Goal: Task Accomplishment & Management: Use online tool/utility

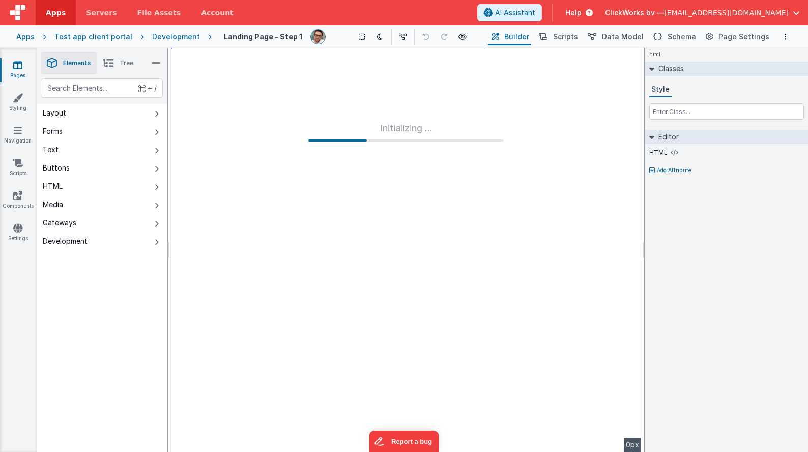
click at [71, 277] on div "+ / Layout Forms Text Buttons HTML Media Gateways Development Page Page Body gr…" at bounding box center [102, 289] width 130 height 422
click at [160, 36] on div "Development" at bounding box center [176, 37] width 48 height 10
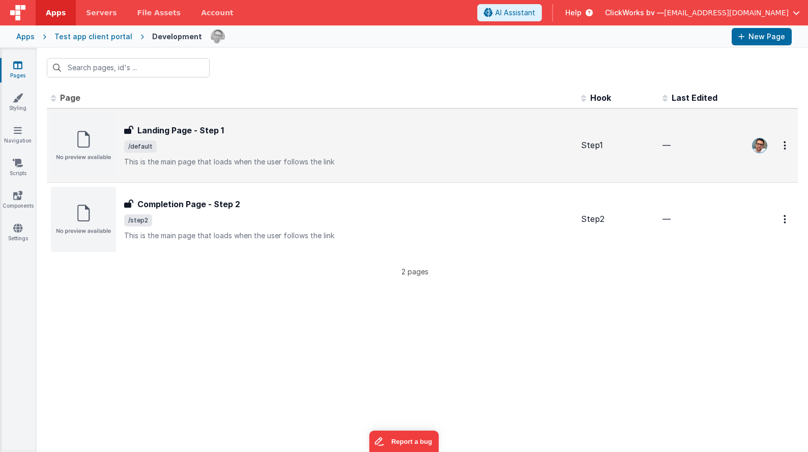
click at [74, 130] on img at bounding box center [83, 145] width 65 height 65
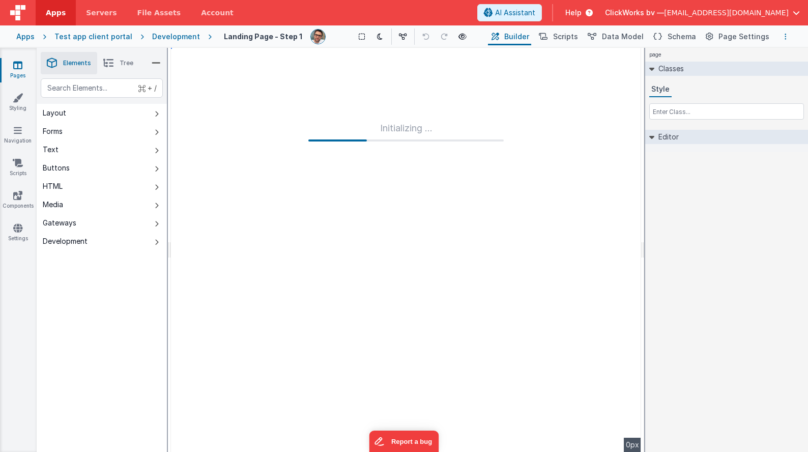
click at [788, 36] on button "Options" at bounding box center [786, 37] width 12 height 12
click at [731, 56] on p "Save" at bounding box center [727, 56] width 64 height 10
click at [67, 35] on div "Test app client portal" at bounding box center [93, 37] width 78 height 10
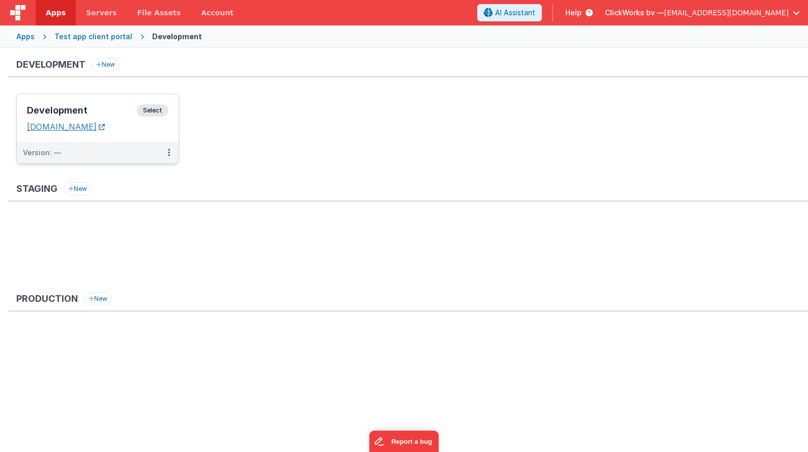
click at [105, 126] on link "[DOMAIN_NAME]" at bounding box center [66, 127] width 78 height 10
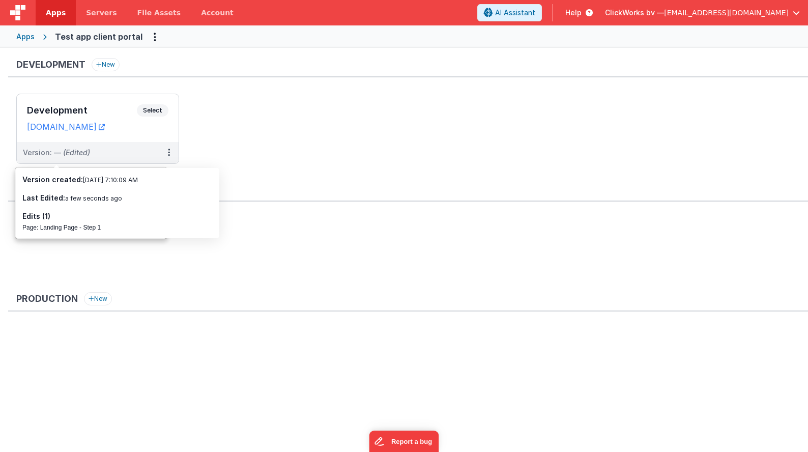
drag, startPoint x: 247, startPoint y: 140, endPoint x: 224, endPoint y: 129, distance: 24.8
click at [247, 140] on ul "Development Select URLs [DOMAIN_NAME] Version: — (Edited)" at bounding box center [412, 134] width 792 height 80
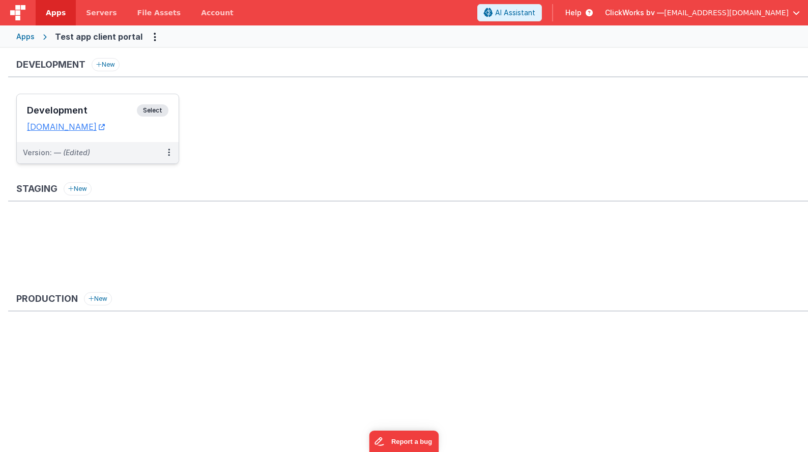
click at [148, 109] on span "Select" at bounding box center [153, 110] width 32 height 12
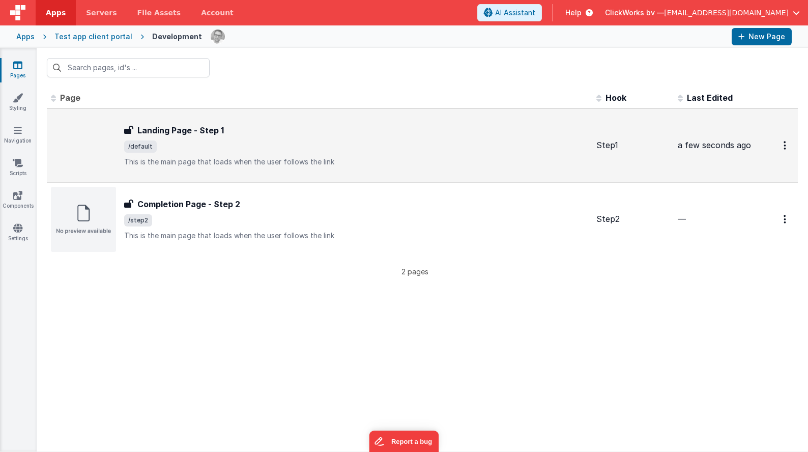
click at [179, 126] on h3 "Landing Page - Step 1" at bounding box center [180, 130] width 87 height 12
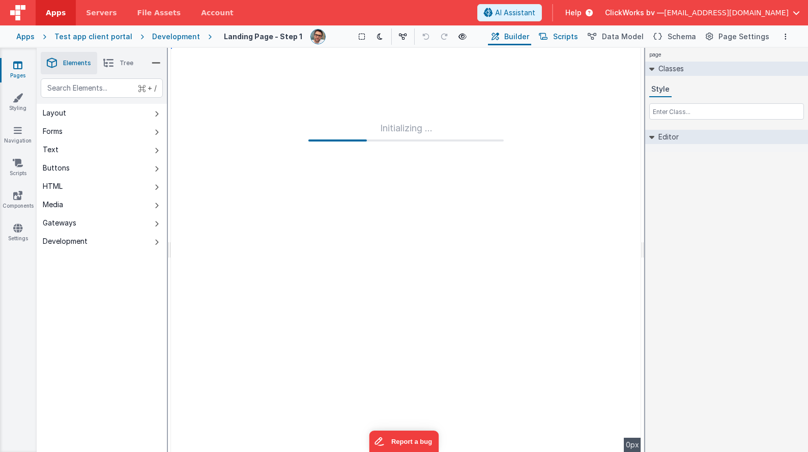
click at [574, 42] on button "Scripts" at bounding box center [558, 36] width 45 height 17
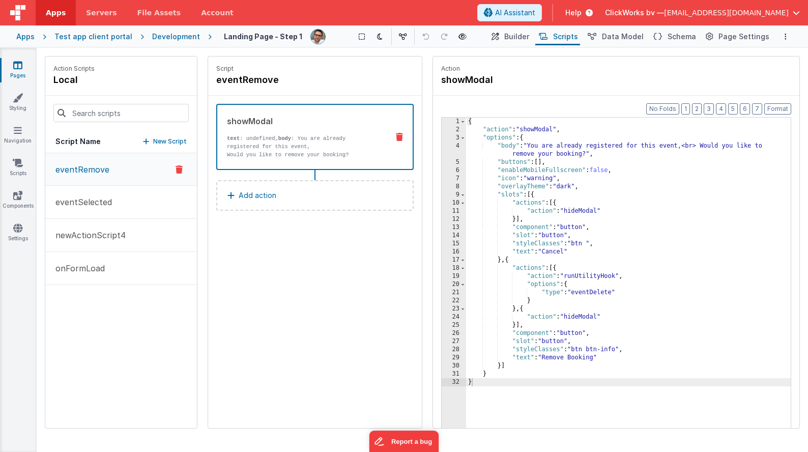
click at [565, 143] on div "{ "action" : "showModal" , "options" : { "body" : "You are already registered f…" at bounding box center [628, 297] width 325 height 358
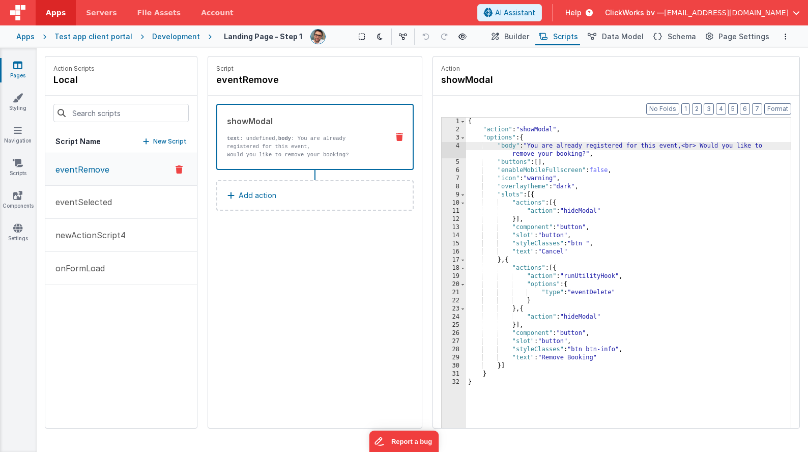
click at [561, 174] on div "{ "action" : "showModal" , "options" : { "body" : "You are already registered f…" at bounding box center [628, 297] width 325 height 358
click at [504, 136] on div "{ "action" : "showModal" , "options" : { "body" : "You are already registered f…" at bounding box center [628, 297] width 325 height 358
click at [463, 138] on span at bounding box center [463, 138] width 6 height 8
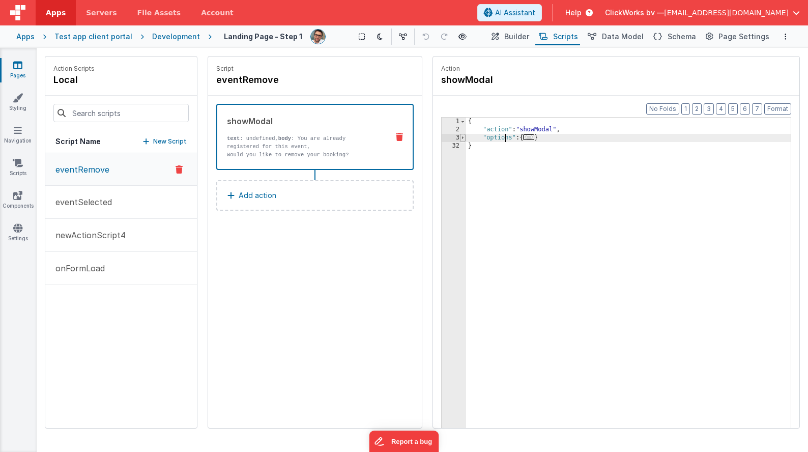
click at [463, 138] on span at bounding box center [463, 138] width 6 height 8
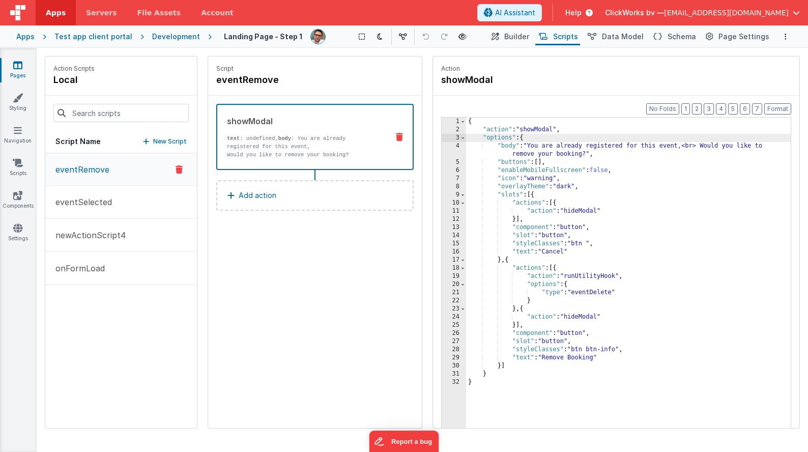
click at [520, 147] on div "{ "action" : "showModal" , "options" : { "body" : "You are already registered f…" at bounding box center [628, 297] width 325 height 358
click at [513, 164] on div "{ "action" : "showModal" , "options" : { "body" : "You are already registered f…" at bounding box center [628, 297] width 325 height 358
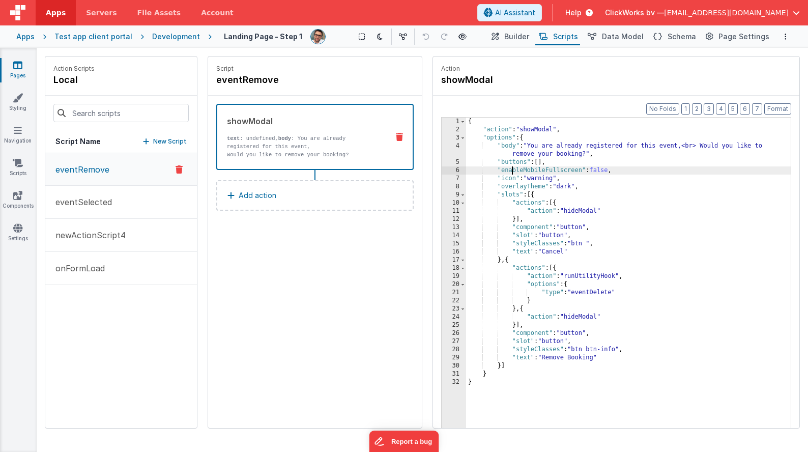
click at [512, 171] on div "{ "action" : "showModal" , "options" : { "body" : "You are already registered f…" at bounding box center [628, 297] width 325 height 358
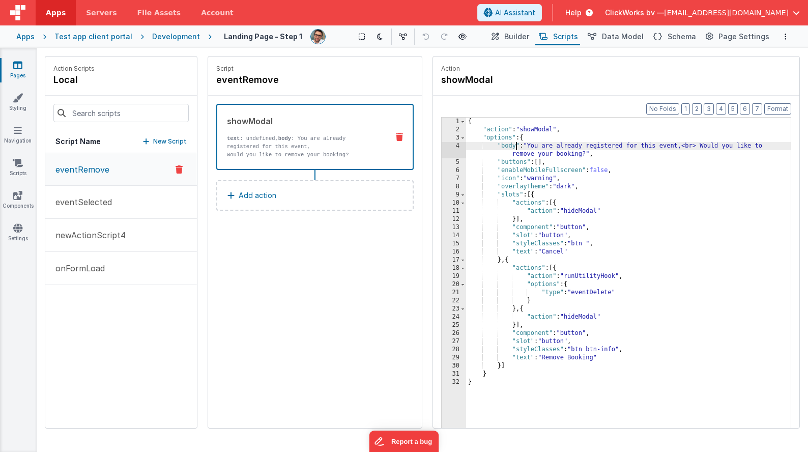
click at [515, 149] on div "{ "action" : "showModal" , "options" : { "body" : "You are already registered f…" at bounding box center [628, 297] width 325 height 358
click at [79, 168] on p "eventRemove" at bounding box center [79, 169] width 60 height 12
click at [75, 199] on p "eventSelected" at bounding box center [80, 202] width 63 height 12
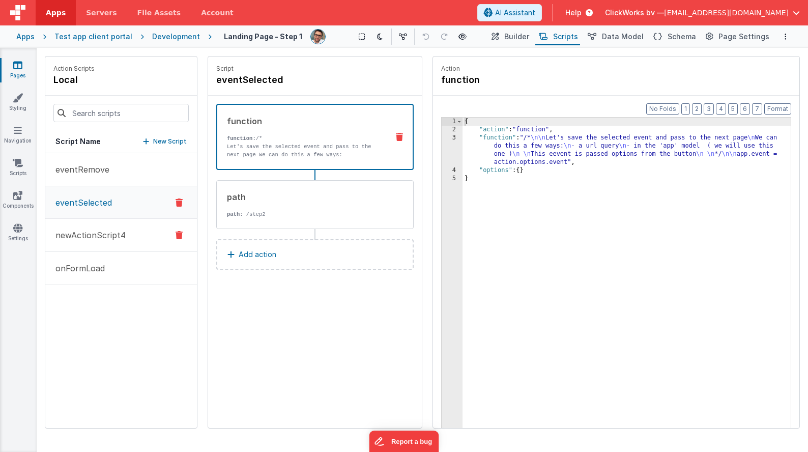
click at [71, 236] on p "newActionScript4" at bounding box center [87, 235] width 76 height 12
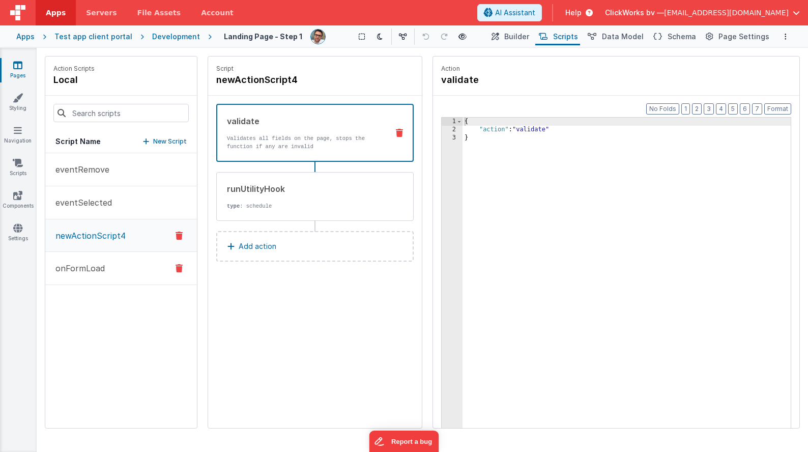
click at [75, 266] on p "onFormLoad" at bounding box center [76, 268] width 55 height 12
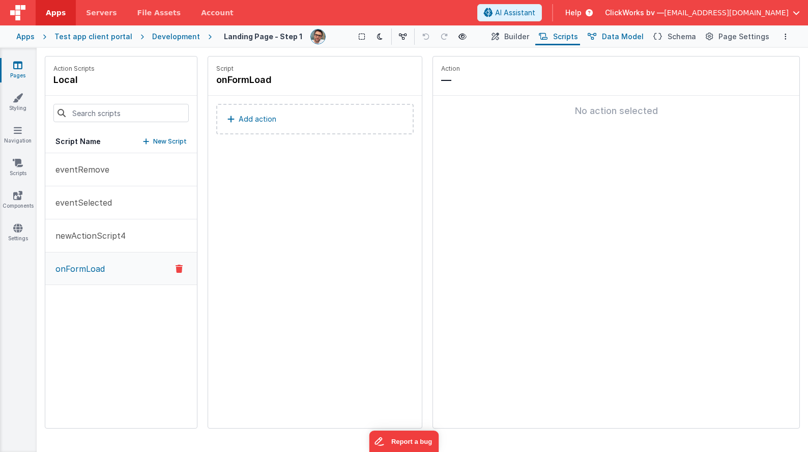
click at [628, 38] on span "Data Model" at bounding box center [623, 37] width 42 height 10
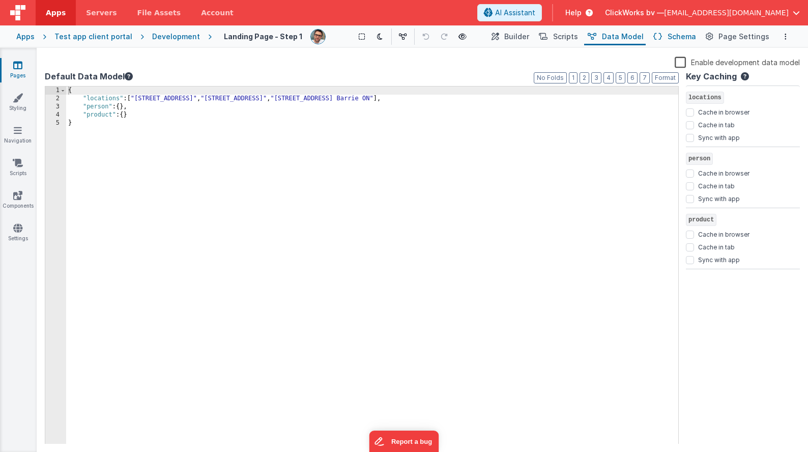
click at [681, 33] on span "Schema" at bounding box center [682, 37] width 29 height 10
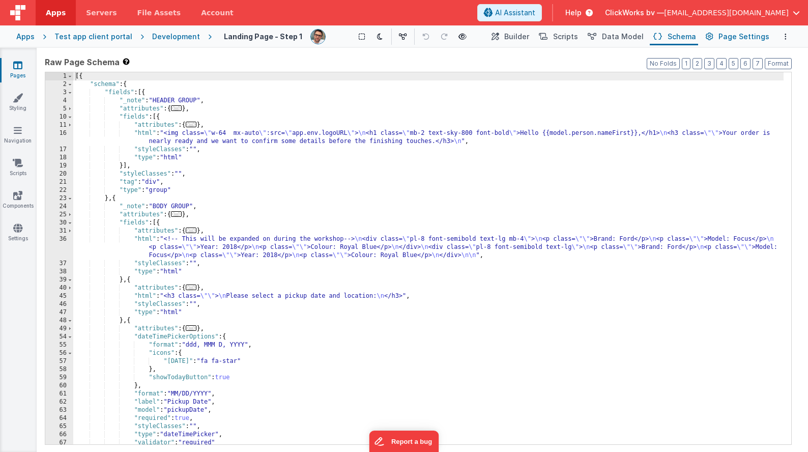
click at [733, 37] on span "Page Settings" at bounding box center [744, 37] width 51 height 10
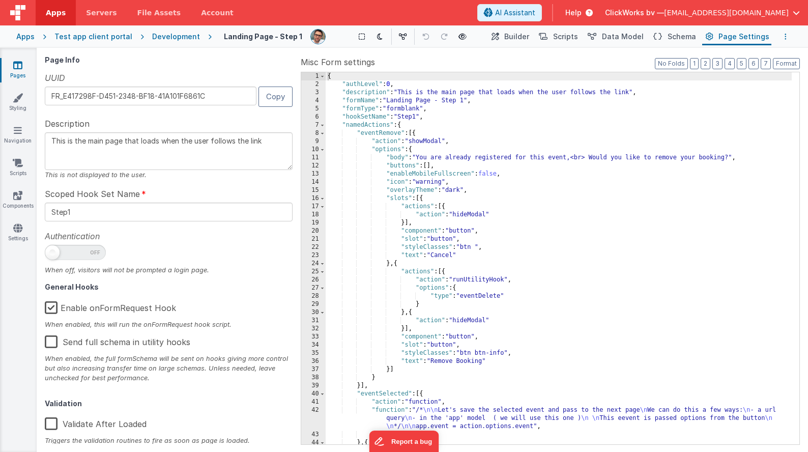
click at [786, 37] on icon "Options" at bounding box center [786, 36] width 2 height 7
click at [516, 39] on button at bounding box center [404, 226] width 808 height 452
click at [520, 38] on span "Builder" at bounding box center [516, 37] width 25 height 10
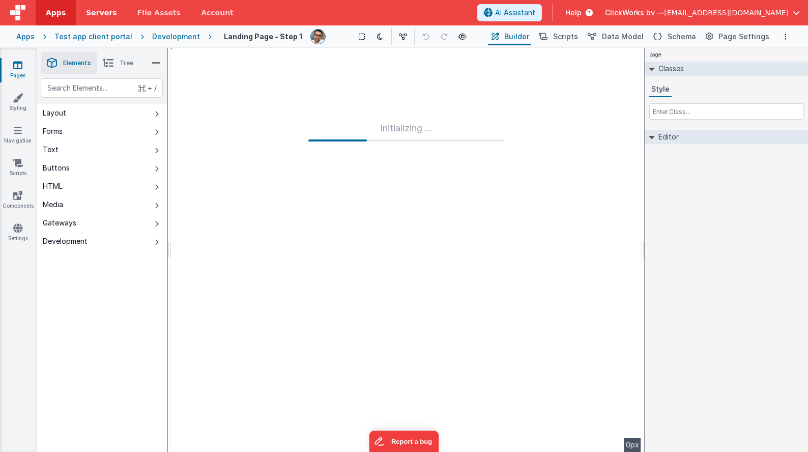
click at [81, 10] on link "Servers" at bounding box center [101, 12] width 51 height 25
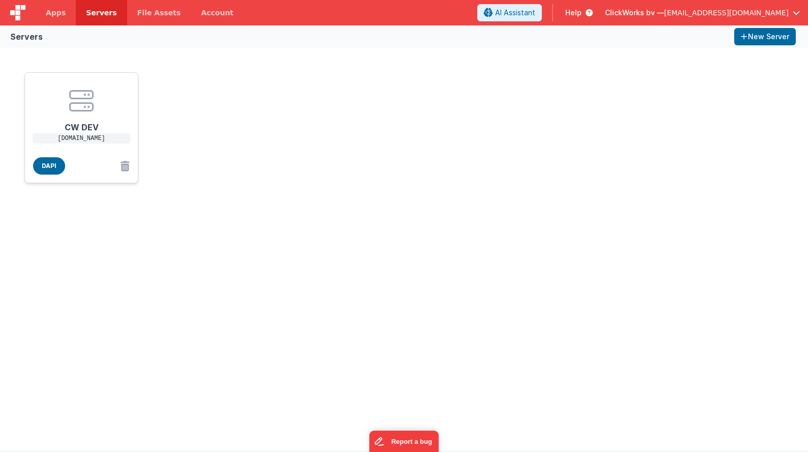
click at [78, 110] on icon at bounding box center [81, 101] width 24 height 24
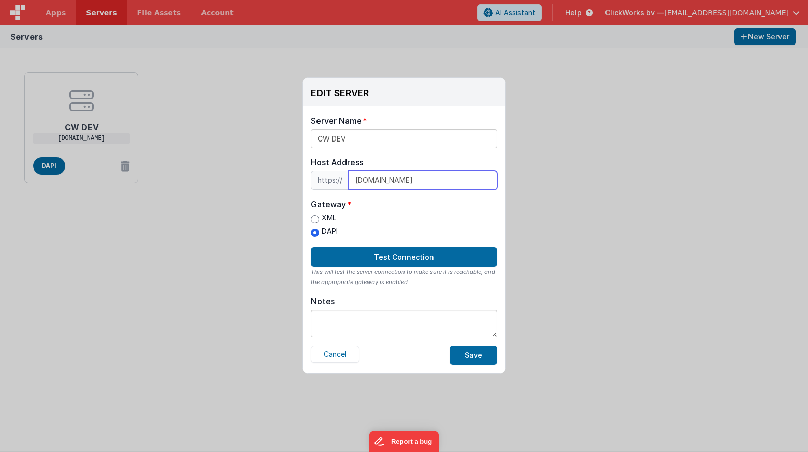
click at [364, 181] on input "[DOMAIN_NAME]" at bounding box center [423, 180] width 149 height 19
click at [367, 182] on input "[DOMAIN_NAME]" at bounding box center [423, 180] width 149 height 19
type input "[DOMAIN_NAME]"
click at [419, 222] on div "XML DAPI" at bounding box center [404, 226] width 186 height 26
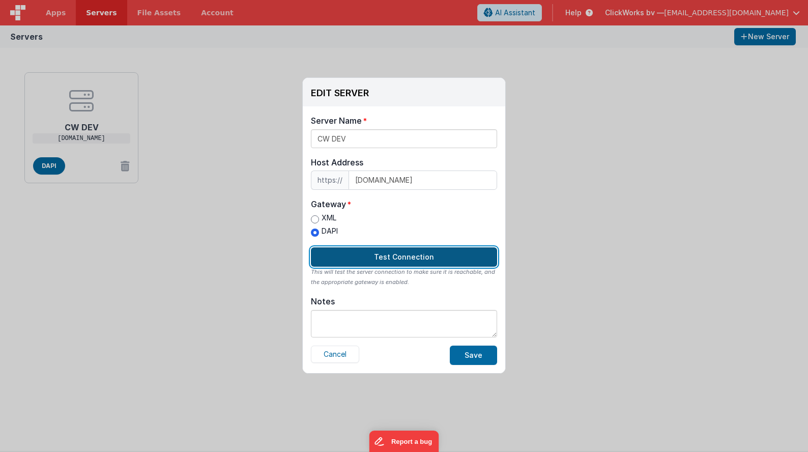
click at [407, 255] on button "Test Connection" at bounding box center [404, 256] width 186 height 19
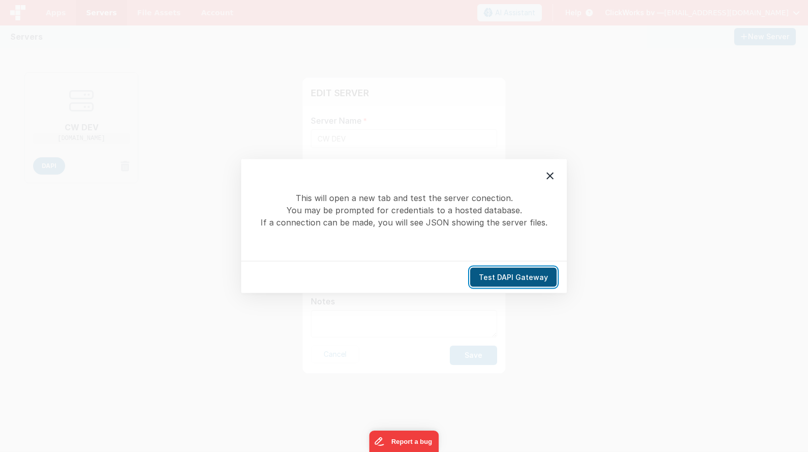
click at [519, 274] on button "Test DAPI Gateway" at bounding box center [513, 277] width 87 height 19
click at [555, 173] on icon at bounding box center [550, 176] width 12 height 12
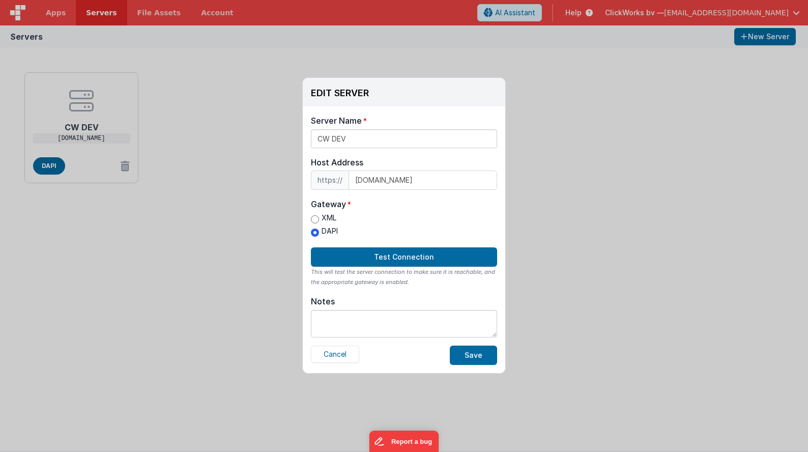
click at [379, 211] on div "Gateway XML DAPI" at bounding box center [404, 218] width 186 height 41
click at [326, 218] on label "XML" at bounding box center [324, 218] width 27 height 11
click at [319, 218] on input "XML" at bounding box center [315, 219] width 8 height 8
radio input "true"
click at [318, 232] on input "DAPI" at bounding box center [315, 233] width 8 height 8
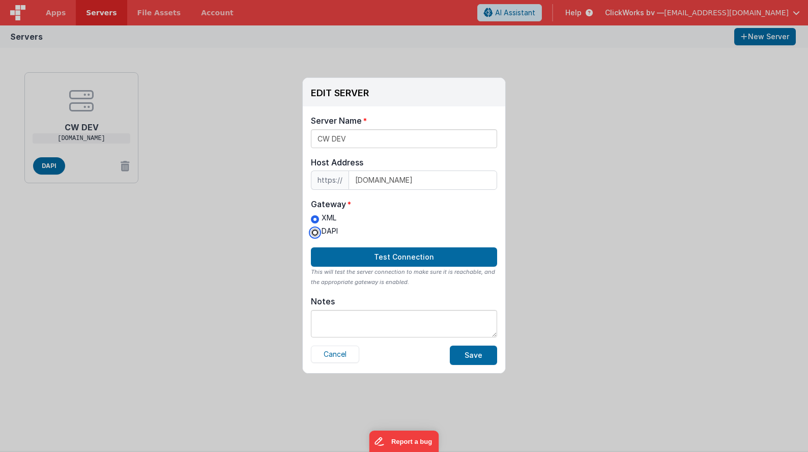
radio input "true"
click at [431, 225] on div "XML DAPI" at bounding box center [404, 226] width 186 height 26
drag, startPoint x: 360, startPoint y: 284, endPoint x: 382, endPoint y: 286, distance: 22.5
click at [382, 286] on div "This will test the server connection to make sure it is reachable, and the appr…" at bounding box center [404, 277] width 186 height 20
click at [423, 285] on div "This will test the server connection to make sure it is reachable, and the appr…" at bounding box center [404, 277] width 186 height 20
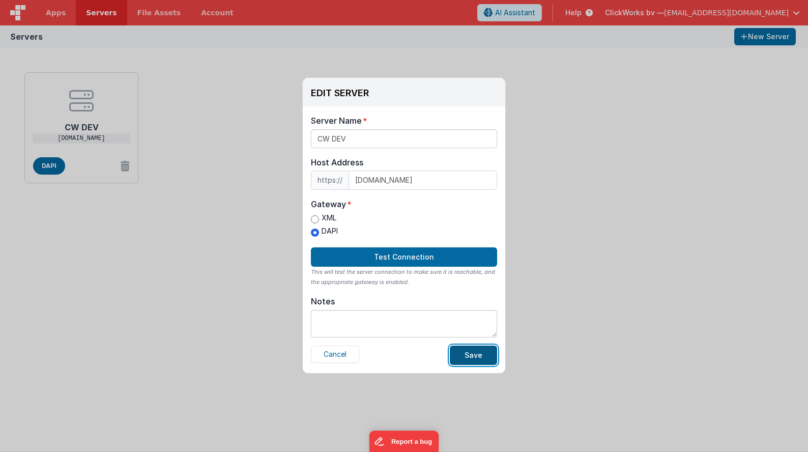
click at [474, 357] on button "Save" at bounding box center [473, 355] width 47 height 19
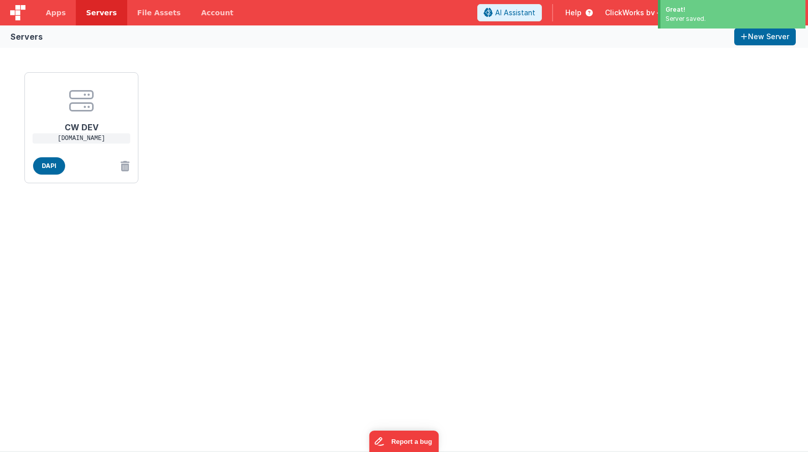
click at [508, 179] on div "CW DEV [DOMAIN_NAME] DAPI" at bounding box center [404, 127] width 768 height 119
click at [137, 13] on span "File Assets" at bounding box center [159, 13] width 44 height 10
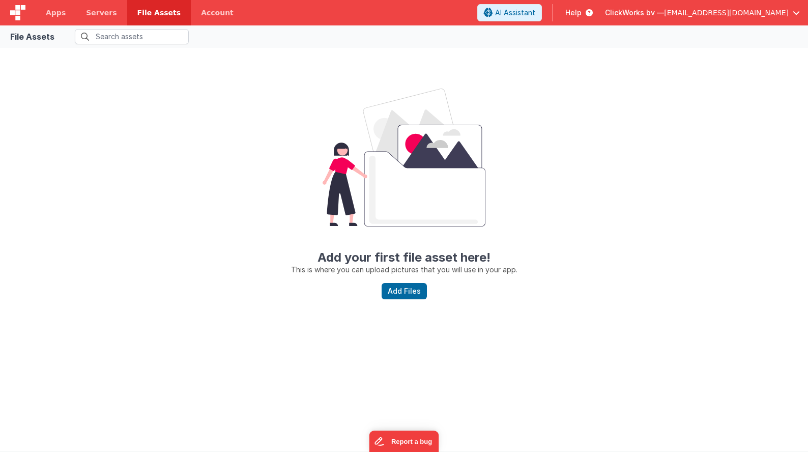
click at [236, 196] on center "Add your first file asset here! This is where you can upload pictures that you …" at bounding box center [404, 182] width 776 height 186
click at [242, 214] on center "Add your first file asset here! This is where you can upload pictures that you …" at bounding box center [404, 182] width 776 height 186
click at [204, 12] on link "Account" at bounding box center [217, 12] width 53 height 25
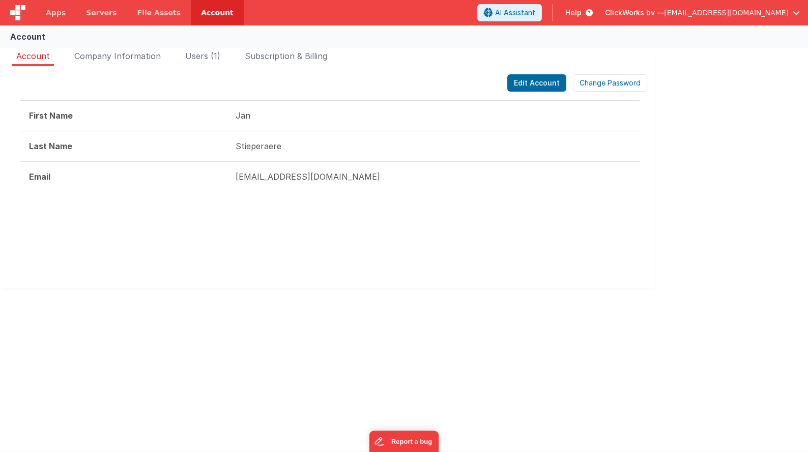
click at [391, 92] on div "Edit Account Change Password First Name Jan Last Name Stieperaere Email [EMAIL_…" at bounding box center [329, 82] width 635 height 17
click at [292, 83] on div "Edit Account Change Password" at bounding box center [329, 82] width 635 height 17
click at [122, 57] on span "Company Information" at bounding box center [117, 56] width 87 height 10
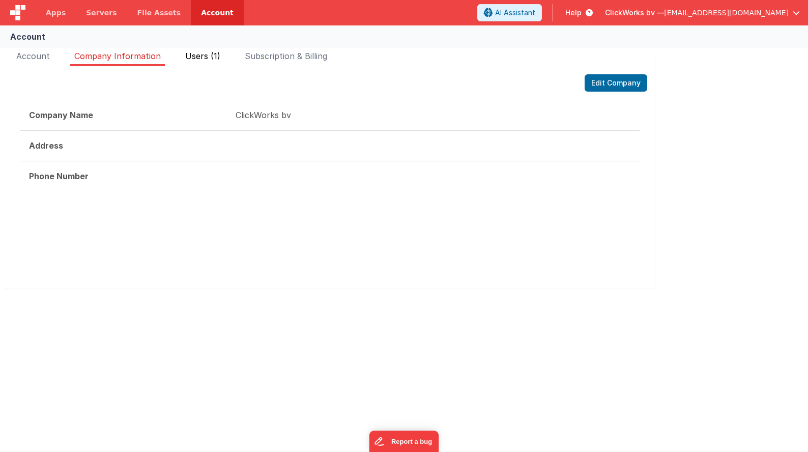
click at [211, 58] on span "Users (1)" at bounding box center [202, 56] width 35 height 10
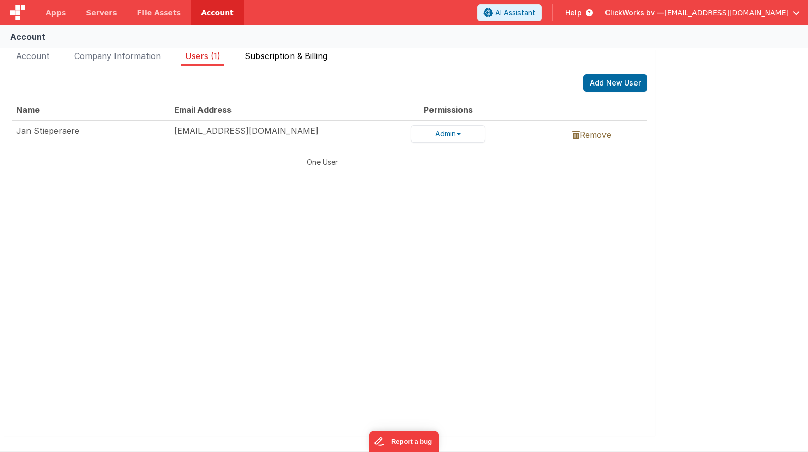
click at [277, 57] on span "Subscription & Billing" at bounding box center [286, 56] width 82 height 10
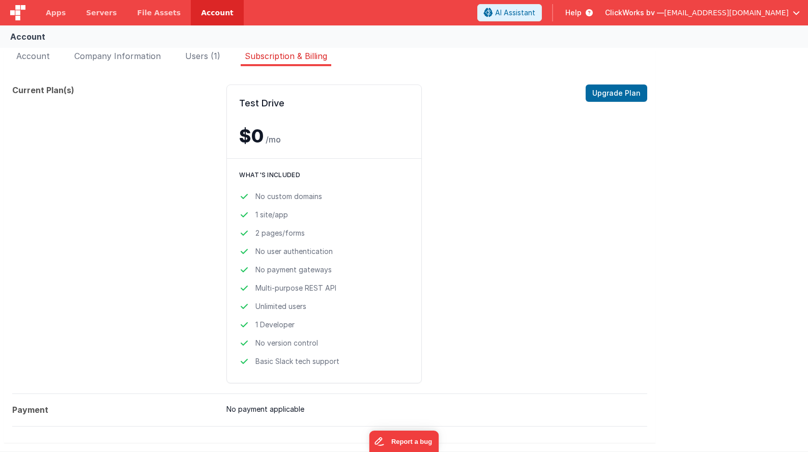
click at [103, 233] on dt "Current Plan(s)" at bounding box center [115, 234] width 206 height 299
click at [194, 53] on span "Users (1)" at bounding box center [202, 56] width 35 height 10
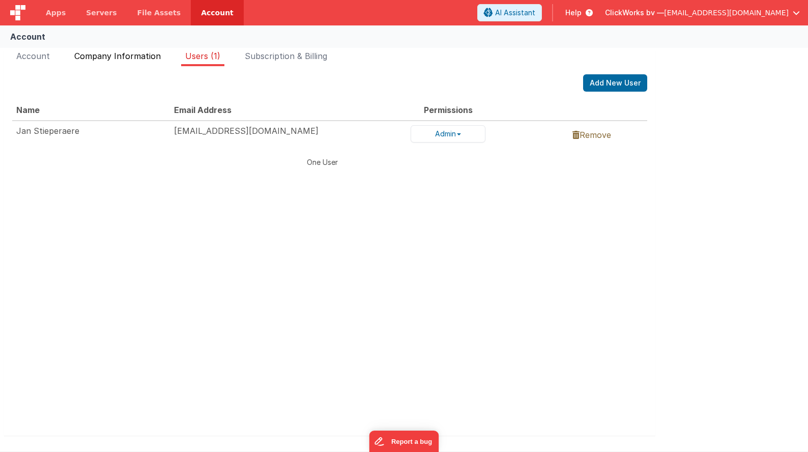
click at [126, 55] on span "Company Information" at bounding box center [117, 56] width 87 height 10
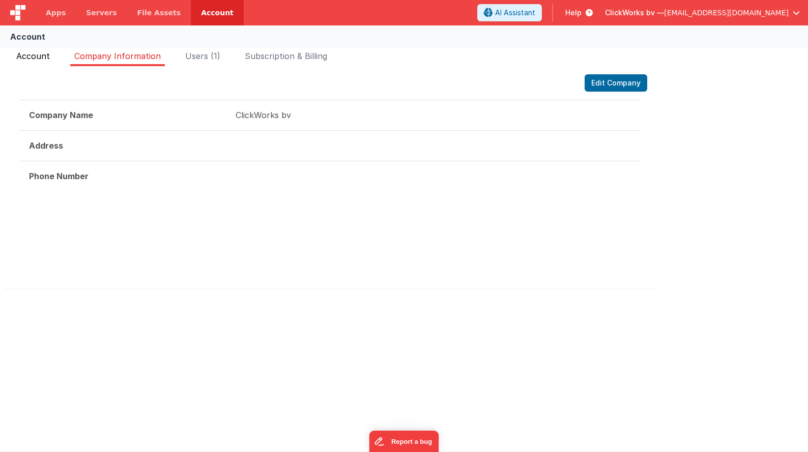
click at [23, 53] on span "Account" at bounding box center [33, 56] width 34 height 10
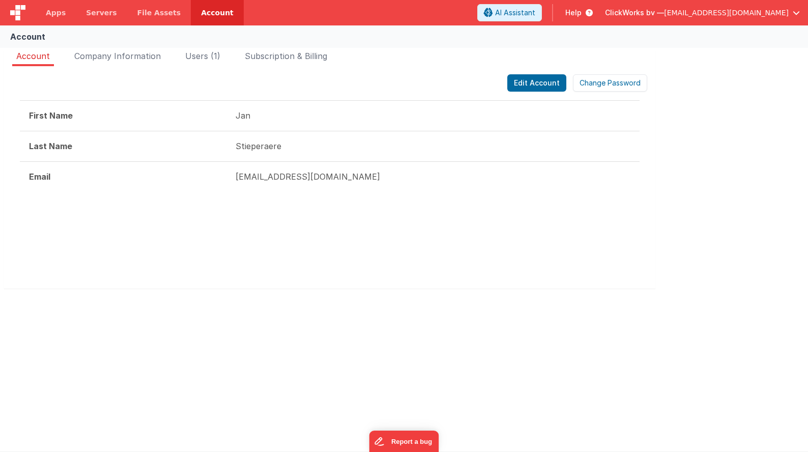
click at [198, 236] on div at bounding box center [330, 241] width 620 height 61
click at [153, 13] on span "File Assets" at bounding box center [159, 13] width 44 height 10
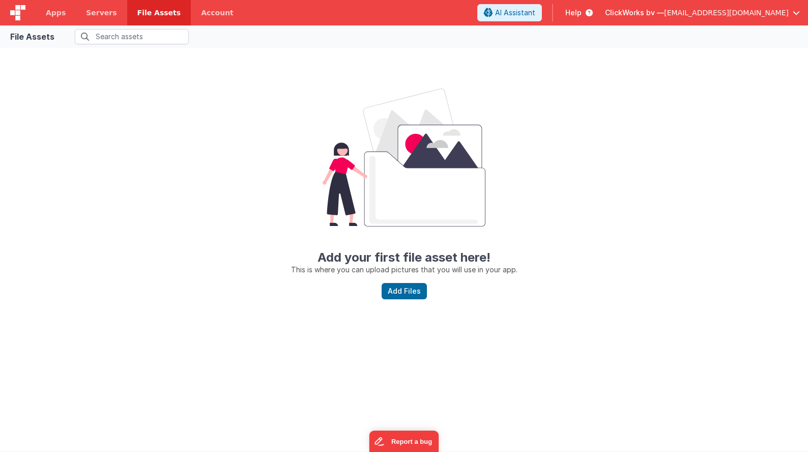
click at [233, 240] on center "Add your first file asset here! This is where you can upload pictures that you …" at bounding box center [404, 182] width 776 height 186
click at [92, 14] on span "Servers" at bounding box center [101, 13] width 31 height 10
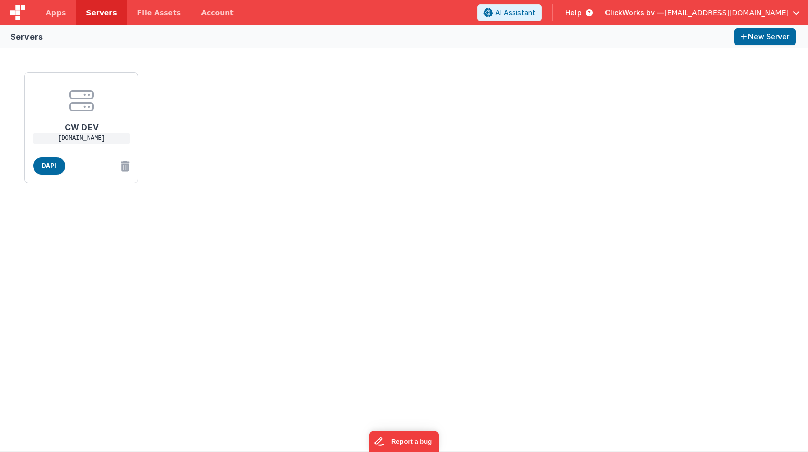
click at [212, 113] on div "CW DEV [DOMAIN_NAME] DAPI" at bounding box center [404, 127] width 768 height 119
click at [83, 121] on h1 "CW DEV" at bounding box center [81, 123] width 81 height 20
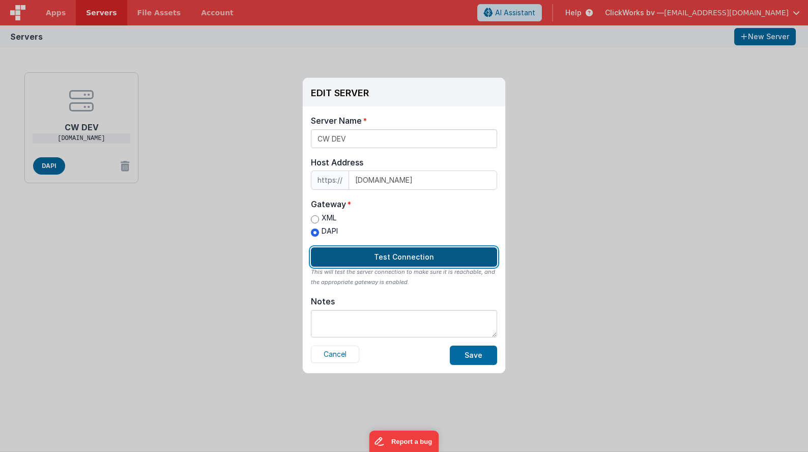
click at [388, 253] on button "Test Connection" at bounding box center [404, 256] width 186 height 19
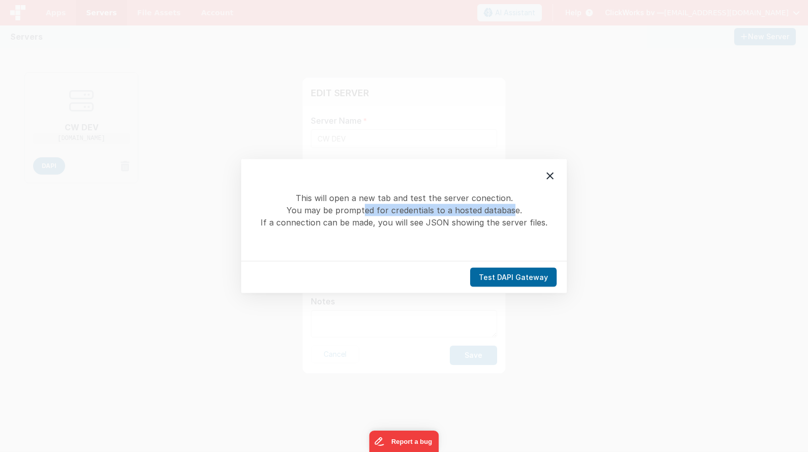
drag, startPoint x: 366, startPoint y: 212, endPoint x: 512, endPoint y: 209, distance: 146.1
click at [512, 209] on div "This will open a new tab and test the server conection. You may be prompted for…" at bounding box center [404, 210] width 293 height 37
click at [465, 210] on div "This will open a new tab and test the server conection. You may be prompted for…" at bounding box center [404, 210] width 293 height 37
drag, startPoint x: 297, startPoint y: 222, endPoint x: 389, endPoint y: 220, distance: 92.2
click at [389, 220] on div "This will open a new tab and test the server conection. You may be prompted for…" at bounding box center [404, 210] width 293 height 37
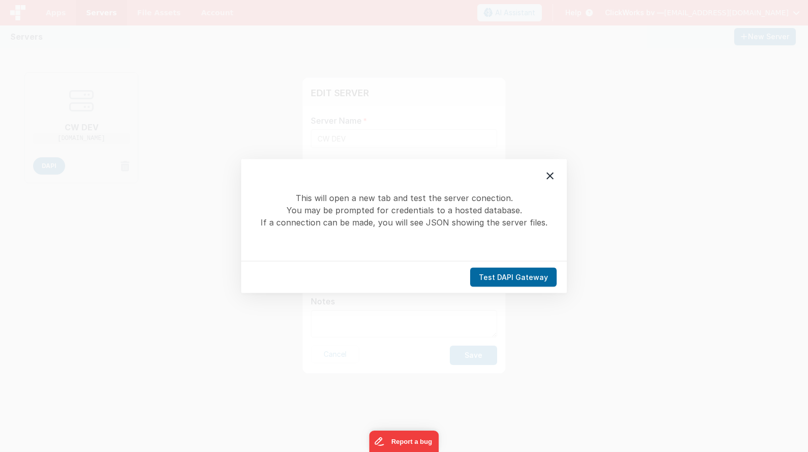
click at [412, 220] on div "This will open a new tab and test the server conection. You may be prompted for…" at bounding box center [404, 210] width 293 height 37
click at [460, 219] on div "This will open a new tab and test the server conection. You may be prompted for…" at bounding box center [404, 210] width 293 height 37
click at [486, 222] on div "This will open a new tab and test the server conection. You may be prompted for…" at bounding box center [404, 210] width 293 height 37
drag, startPoint x: 502, startPoint y: 221, endPoint x: 513, endPoint y: 220, distance: 10.7
click at [502, 221] on div "This will open a new tab and test the server conection. You may be prompted for…" at bounding box center [404, 210] width 293 height 37
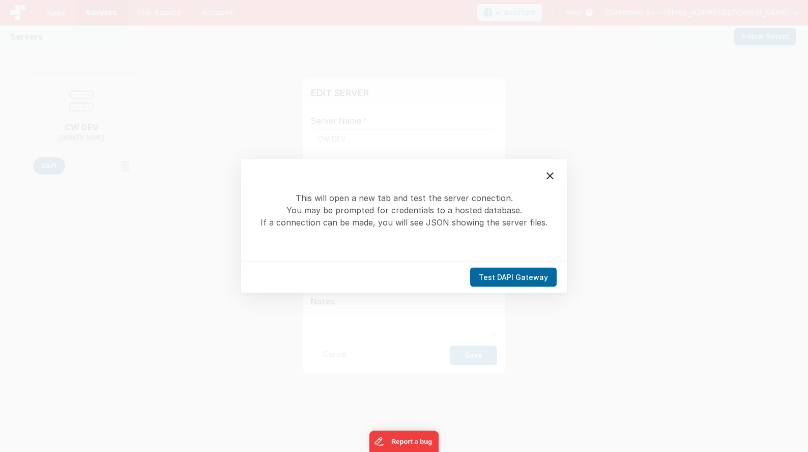
click at [526, 220] on div "This will open a new tab and test the server conection. You may be prompted for…" at bounding box center [404, 210] width 293 height 37
click at [511, 277] on button "Test DAPI Gateway" at bounding box center [513, 277] width 87 height 19
drag, startPoint x: 437, startPoint y: 227, endPoint x: 491, endPoint y: 223, distance: 53.6
click at [438, 227] on div "This will open a new tab and test the server conection. You may be prompted for…" at bounding box center [404, 210] width 293 height 37
click at [549, 169] on div at bounding box center [550, 175] width 21 height 21
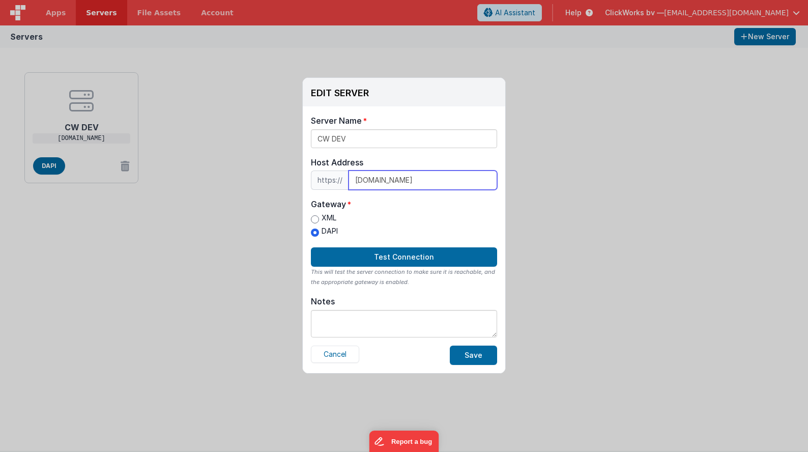
click at [391, 180] on input "[DOMAIN_NAME]" at bounding box center [423, 180] width 149 height 19
click at [381, 181] on input "[DOMAIN_NAME]" at bounding box center [423, 180] width 149 height 19
drag, startPoint x: 382, startPoint y: 181, endPoint x: 354, endPoint y: 181, distance: 28.5
click at [354, 181] on input "[DOMAIN_NAME]" at bounding box center [423, 180] width 149 height 19
type input "[DOMAIN_NAME]"
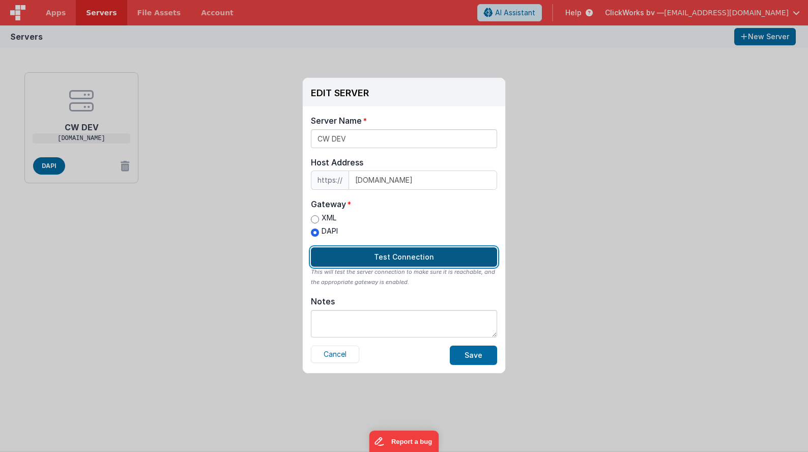
click at [385, 256] on button "Test Connection" at bounding box center [404, 256] width 186 height 19
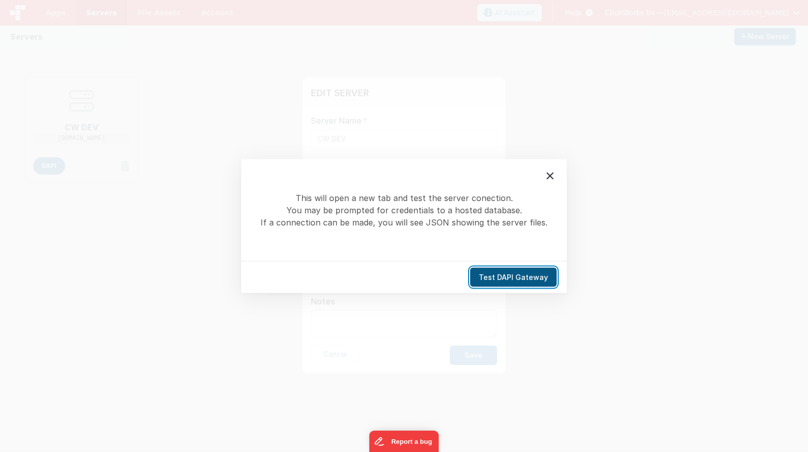
click at [510, 280] on button "Test DAPI Gateway" at bounding box center [513, 277] width 87 height 19
click at [549, 173] on icon at bounding box center [550, 176] width 12 height 12
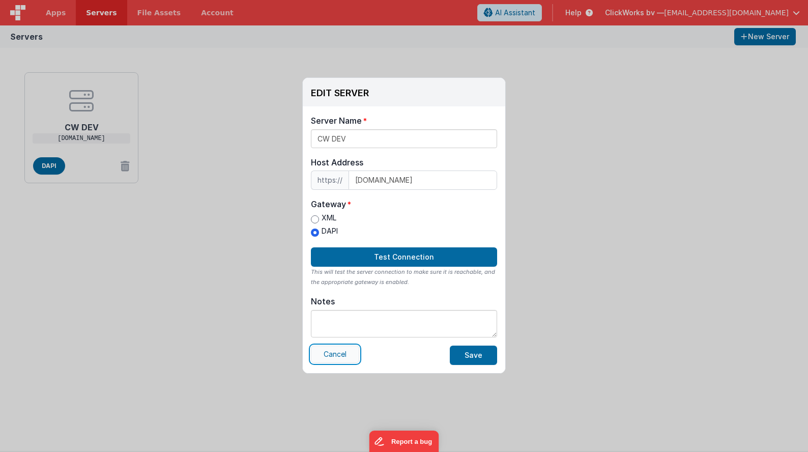
click at [347, 358] on button "Cancel" at bounding box center [335, 354] width 48 height 17
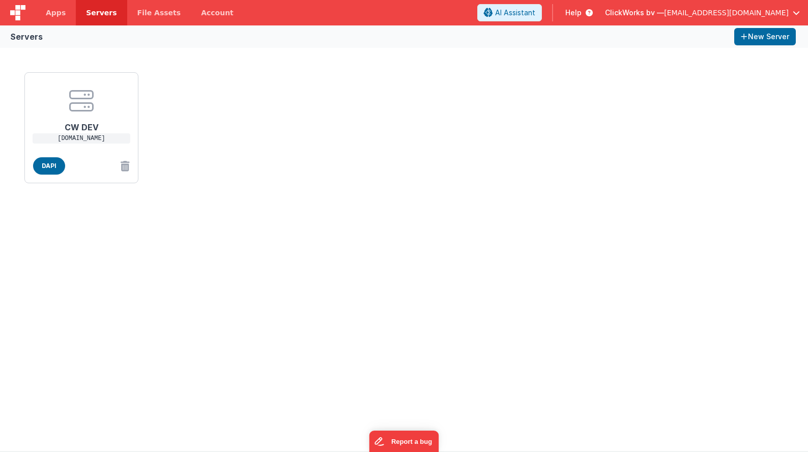
click at [223, 286] on div "CW DEV [DOMAIN_NAME] DAPI" at bounding box center [404, 249] width 808 height 403
click at [231, 142] on div "CW DEV [DOMAIN_NAME] DAPI" at bounding box center [404, 127] width 768 height 119
click at [488, 98] on div "CW DEV [DOMAIN_NAME] DAPI" at bounding box center [404, 127] width 768 height 119
click at [794, 10] on span "button" at bounding box center [796, 12] width 7 height 7
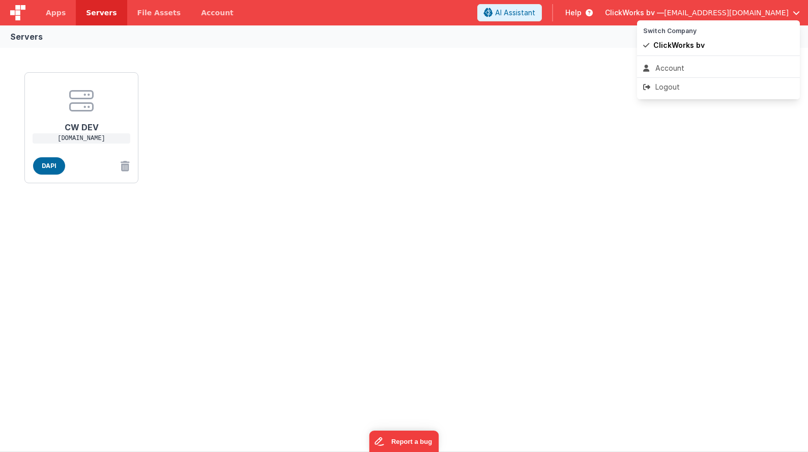
click at [493, 83] on button at bounding box center [404, 226] width 808 height 452
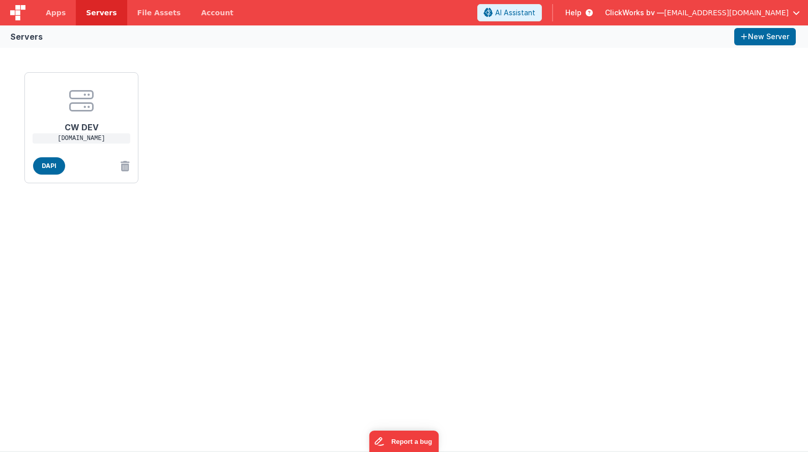
click at [188, 139] on div "CW DEV [DOMAIN_NAME] DAPI" at bounding box center [404, 127] width 768 height 119
click at [49, 16] on span "Apps" at bounding box center [56, 13] width 20 height 10
